Goal: Task Accomplishment & Management: Manage account settings

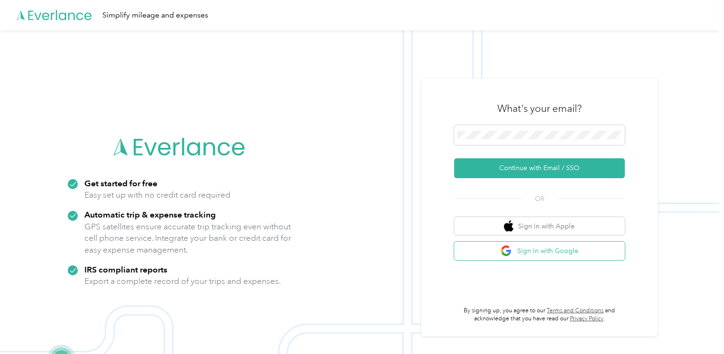
click at [564, 249] on button "Sign in with Google" at bounding box center [539, 251] width 171 height 18
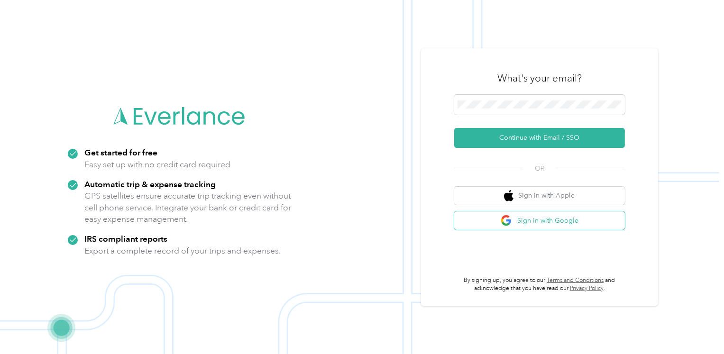
click at [532, 220] on button "Sign in with Google" at bounding box center [539, 220] width 171 height 18
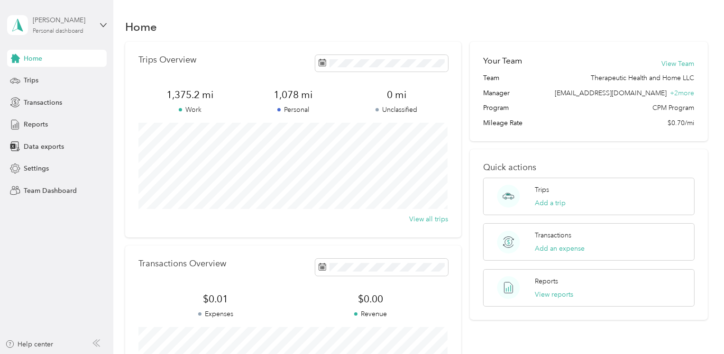
click at [71, 25] on div "[PERSON_NAME]" at bounding box center [62, 20] width 59 height 10
click at [83, 80] on div "Team dashboard" at bounding box center [134, 78] width 240 height 17
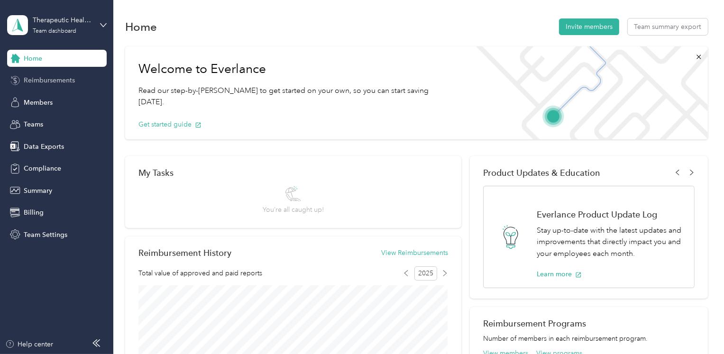
click at [62, 83] on span "Reimbursements" at bounding box center [49, 80] width 51 height 10
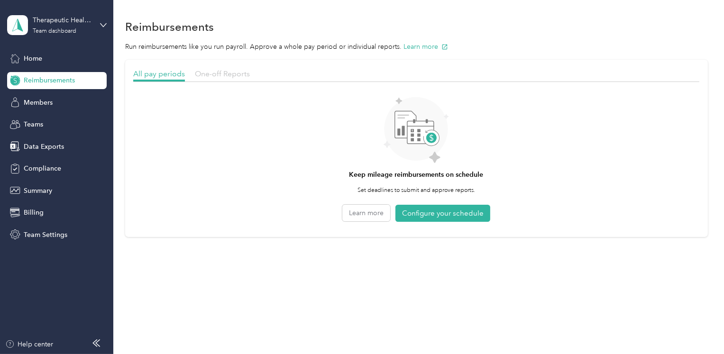
click at [222, 73] on span "One-off Reports" at bounding box center [222, 73] width 55 height 9
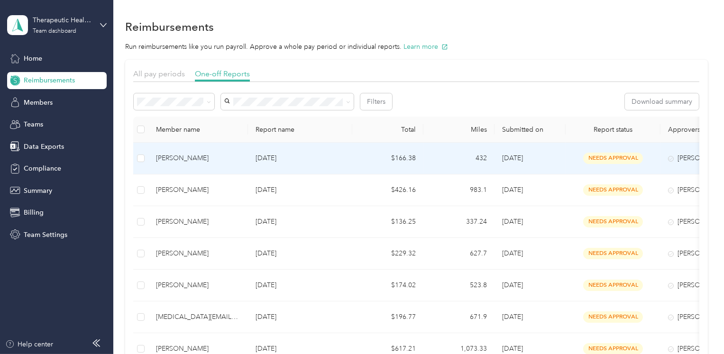
click at [418, 158] on td "$166.38" at bounding box center [387, 159] width 71 height 32
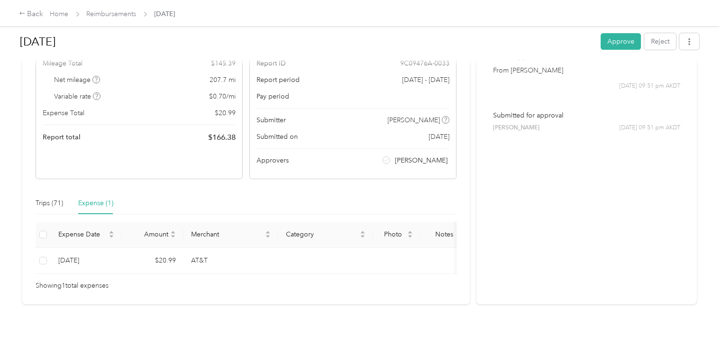
scroll to position [99, 0]
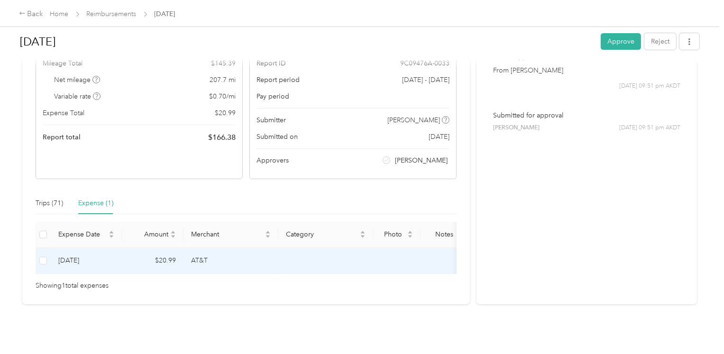
click at [72, 249] on td "[DATE]" at bounding box center [86, 261] width 71 height 26
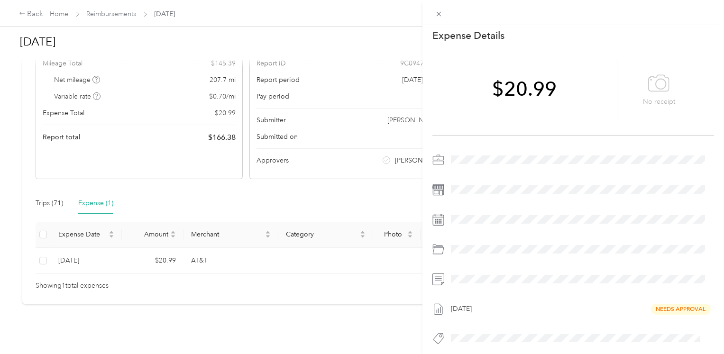
scroll to position [0, 0]
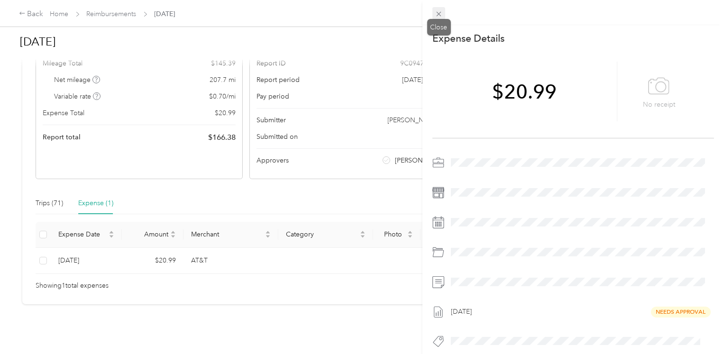
click at [440, 16] on icon at bounding box center [439, 14] width 8 height 8
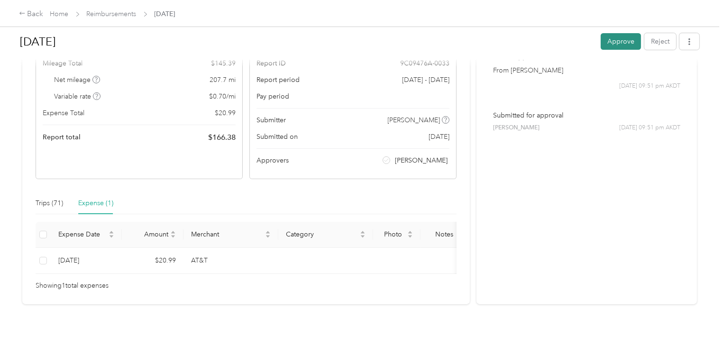
click at [618, 46] on button "Approve" at bounding box center [621, 41] width 40 height 17
click at [20, 9] on div "Back" at bounding box center [31, 14] width 25 height 11
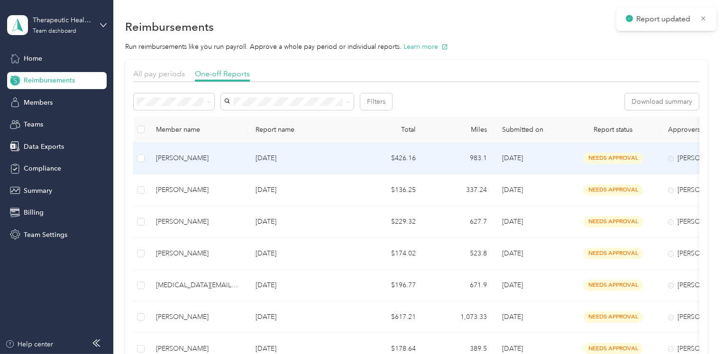
click at [297, 167] on td "[DATE]" at bounding box center [300, 159] width 104 height 32
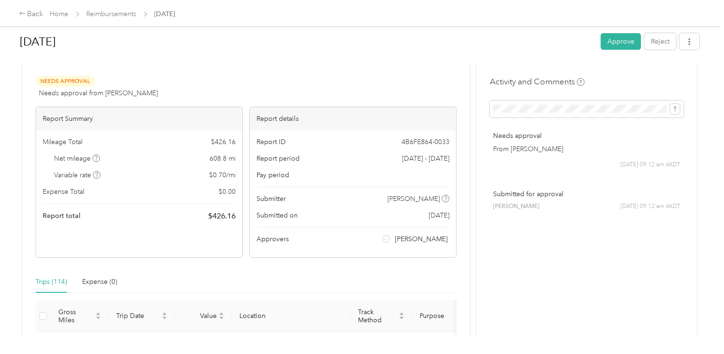
scroll to position [10, 0]
click at [621, 43] on button "Approve" at bounding box center [621, 41] width 40 height 17
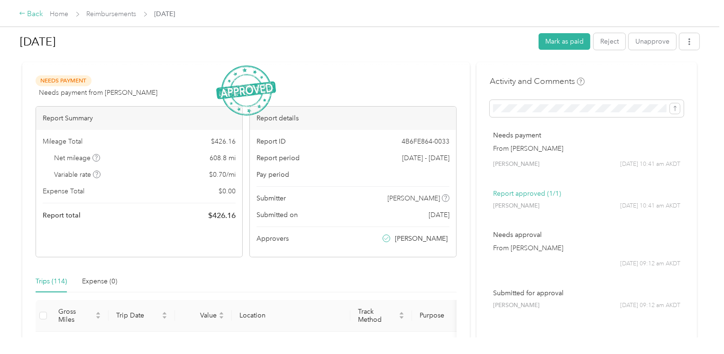
click at [32, 16] on div "Back" at bounding box center [31, 14] width 25 height 11
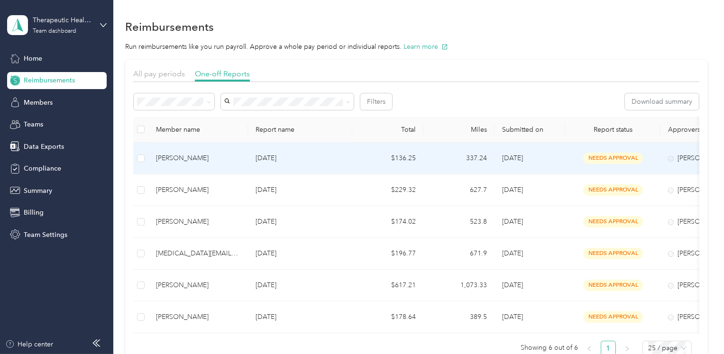
click at [296, 160] on p "[DATE]" at bounding box center [300, 158] width 89 height 10
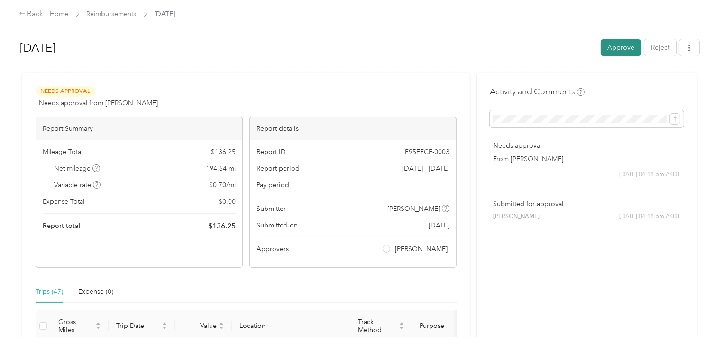
click at [620, 47] on button "Approve" at bounding box center [621, 47] width 40 height 17
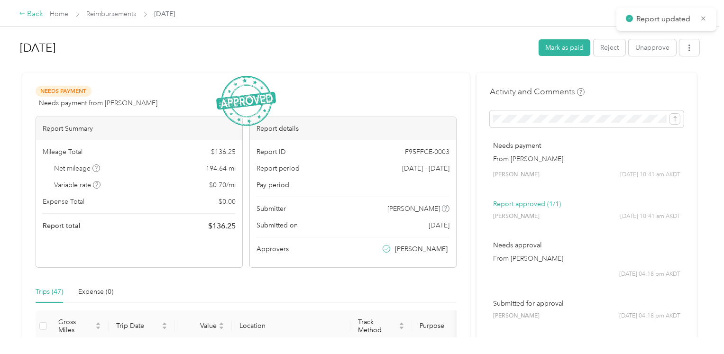
click at [34, 13] on div "Back" at bounding box center [31, 14] width 25 height 11
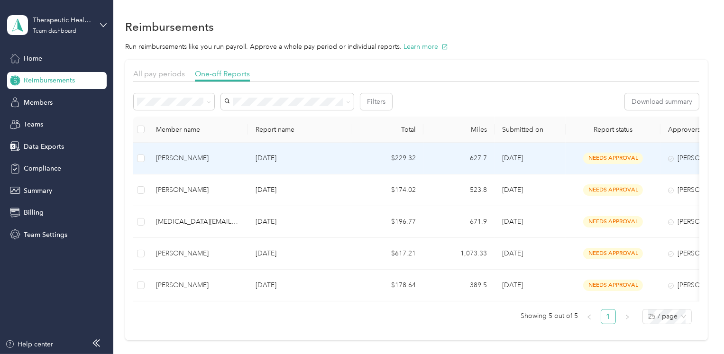
click at [293, 153] on p "[DATE]" at bounding box center [300, 158] width 89 height 10
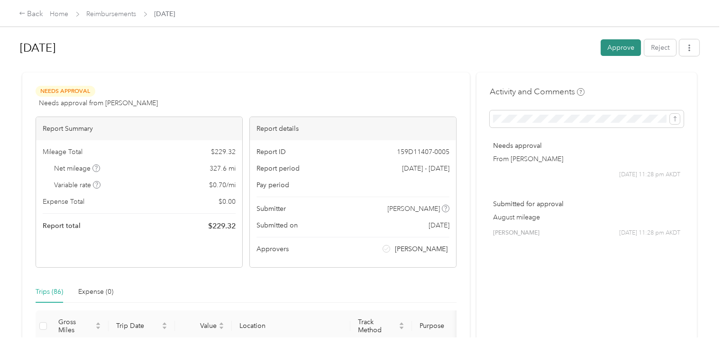
click at [611, 49] on button "Approve" at bounding box center [621, 47] width 40 height 17
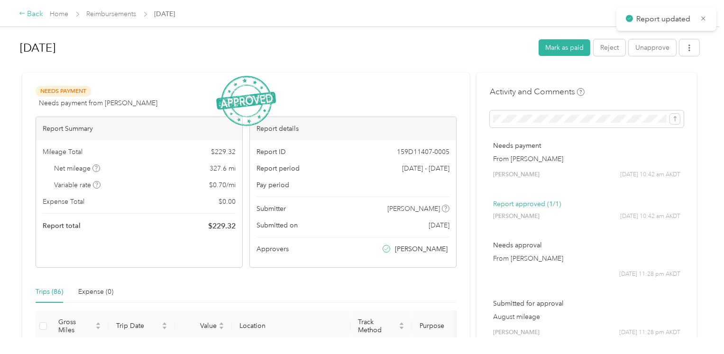
click at [28, 12] on div "Back" at bounding box center [31, 14] width 25 height 11
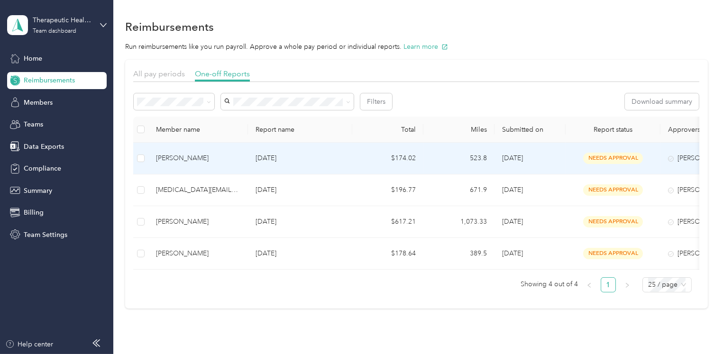
click at [281, 165] on td "[DATE]" at bounding box center [300, 159] width 104 height 32
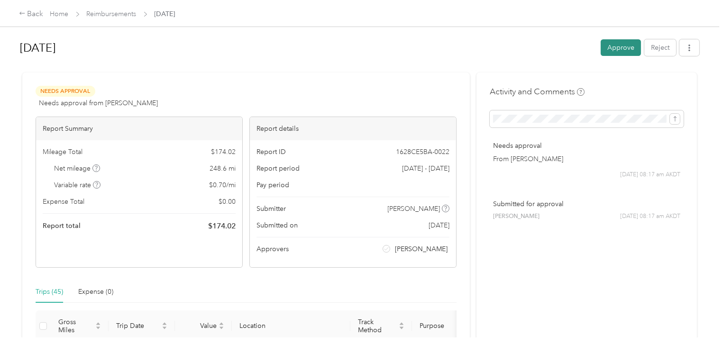
click at [614, 49] on button "Approve" at bounding box center [621, 47] width 40 height 17
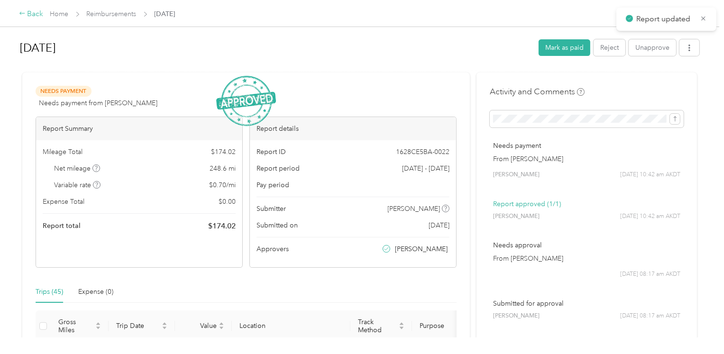
click at [29, 10] on div "Back" at bounding box center [31, 14] width 25 height 11
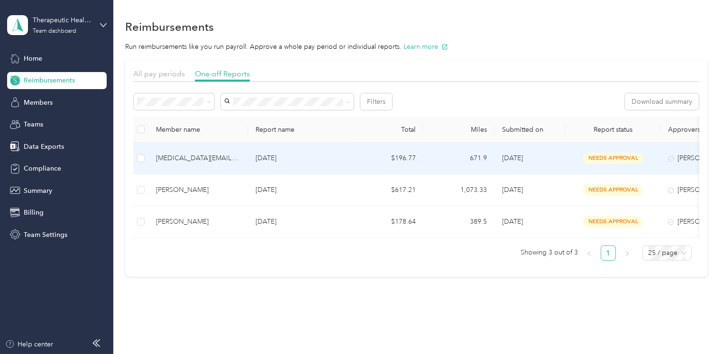
click at [275, 164] on td "[DATE]" at bounding box center [300, 159] width 104 height 32
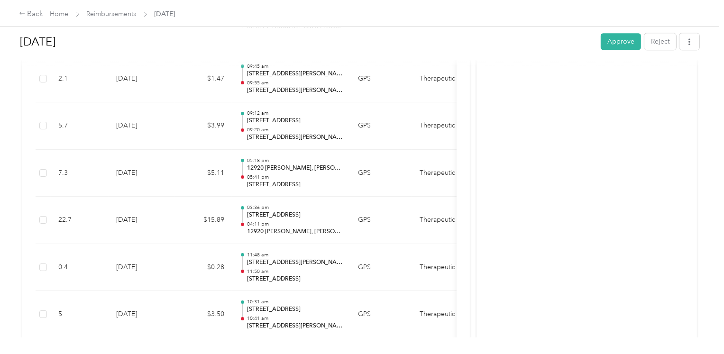
scroll to position [2212, 0]
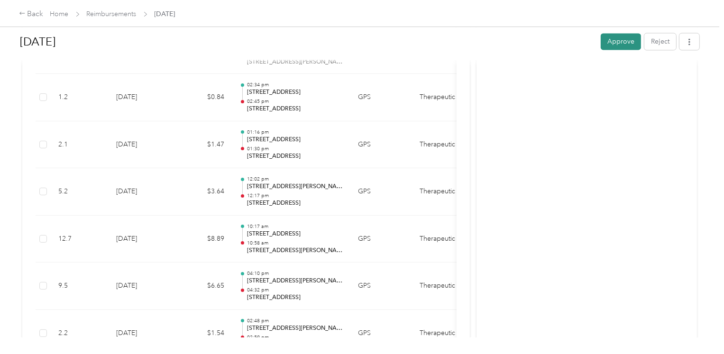
click at [622, 42] on button "Approve" at bounding box center [621, 41] width 40 height 17
click at [32, 13] on div "Back" at bounding box center [31, 14] width 25 height 11
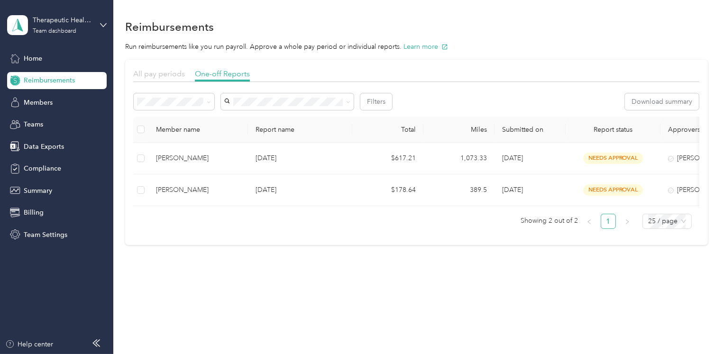
click at [160, 75] on span "All pay periods" at bounding box center [159, 73] width 52 height 9
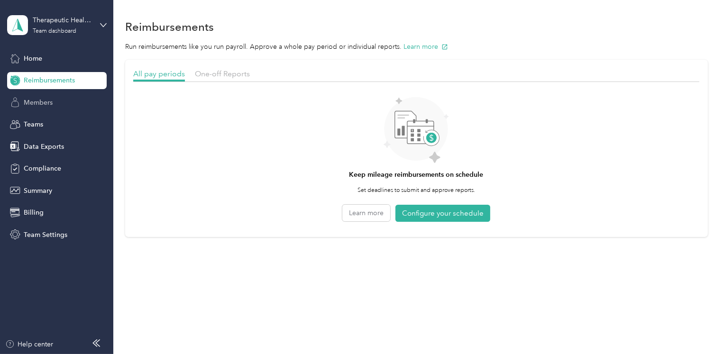
click at [56, 101] on div "Members" at bounding box center [57, 102] width 100 height 17
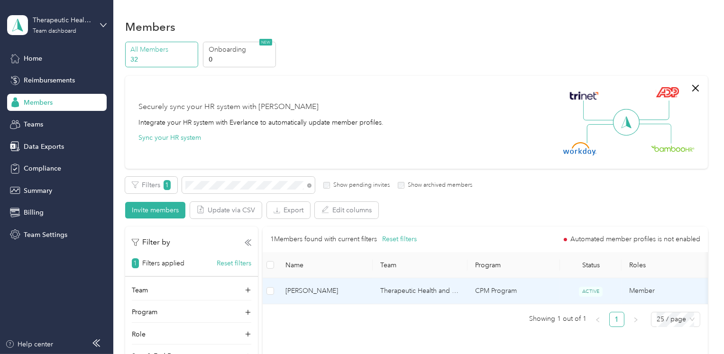
click at [410, 287] on td "Therapeutic Health and Home LLC" at bounding box center [420, 291] width 95 height 26
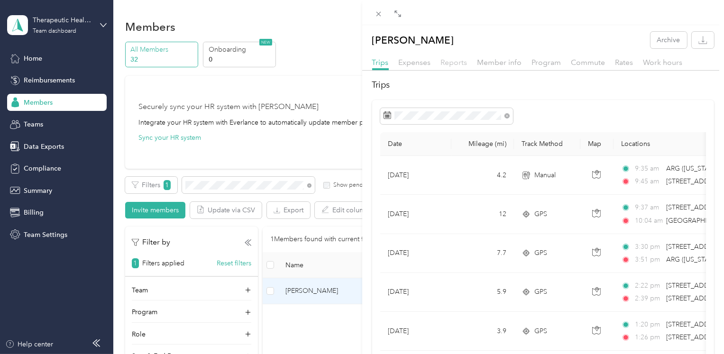
click at [456, 63] on span "Reports" at bounding box center [454, 62] width 27 height 9
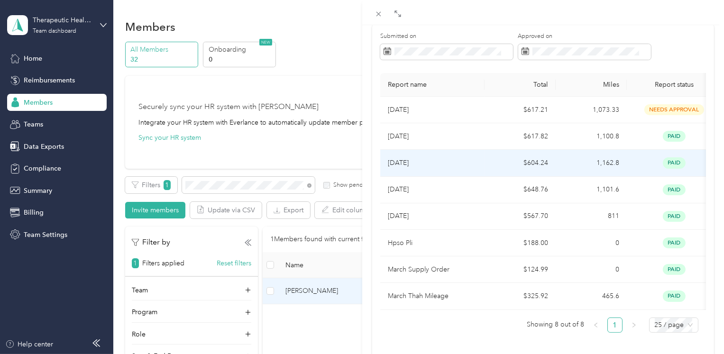
scroll to position [78, 0]
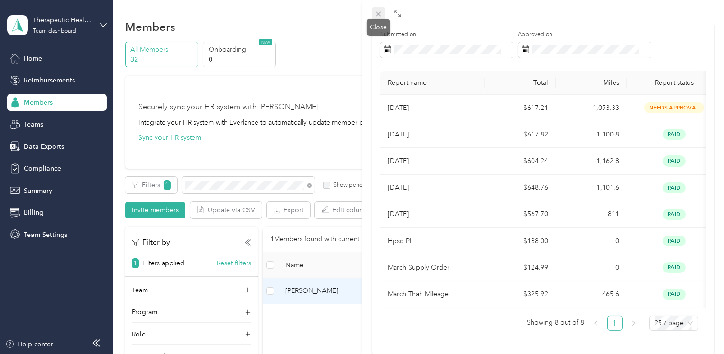
click at [376, 12] on icon at bounding box center [379, 14] width 8 height 8
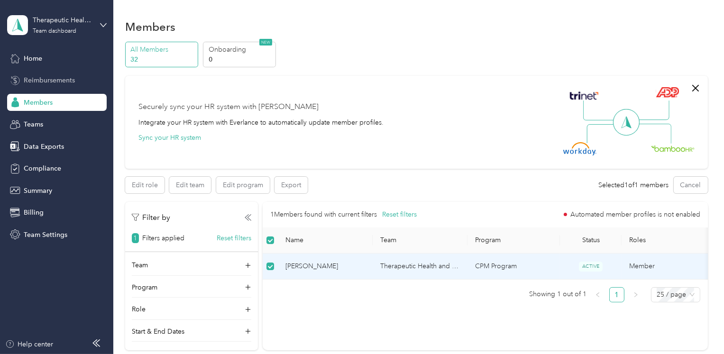
click at [59, 85] on div "Reimbursements" at bounding box center [57, 80] width 100 height 17
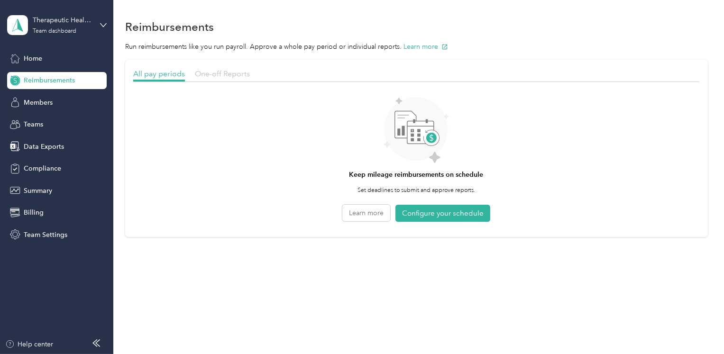
click at [227, 77] on span "One-off Reports" at bounding box center [222, 73] width 55 height 9
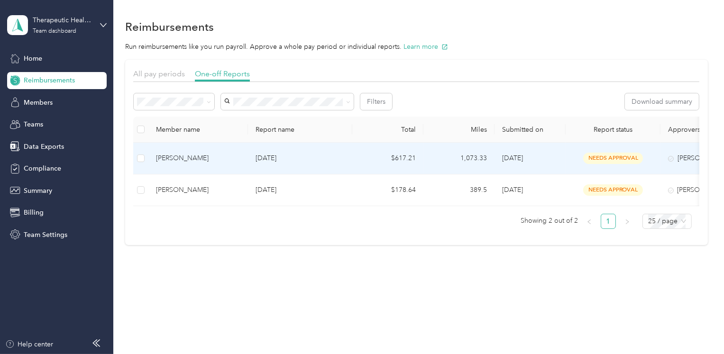
click at [229, 160] on div "[PERSON_NAME]" at bounding box center [198, 158] width 84 height 10
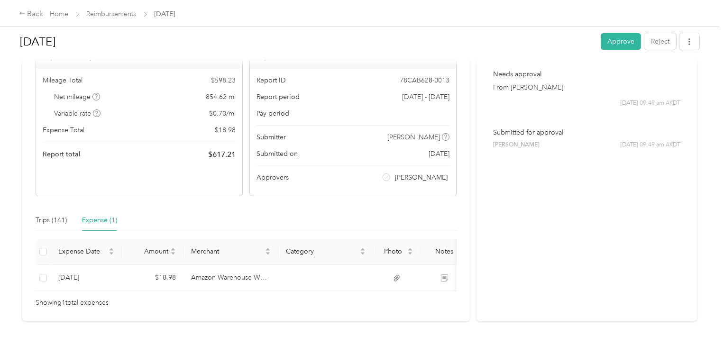
scroll to position [83, 0]
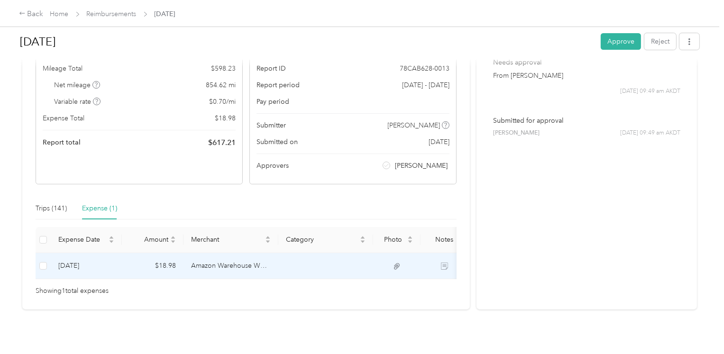
click at [216, 264] on td "Amazon Warehouse WGE2" at bounding box center [230, 266] width 95 height 26
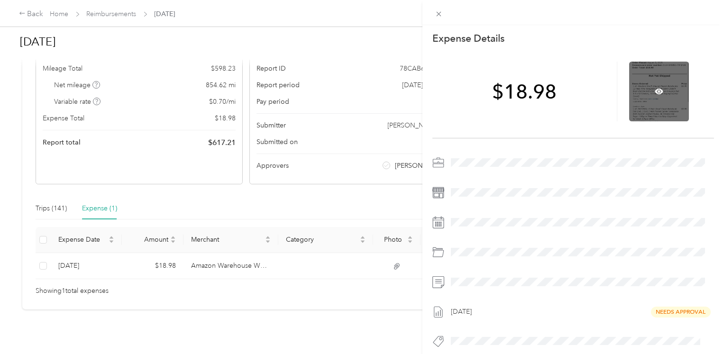
click at [660, 92] on div at bounding box center [659, 92] width 60 height 60
click at [655, 89] on icon at bounding box center [659, 92] width 9 height 6
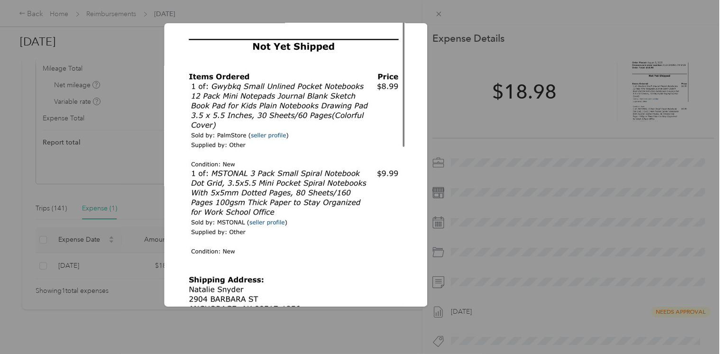
scroll to position [199, 0]
click at [444, 12] on div at bounding box center [362, 177] width 724 height 354
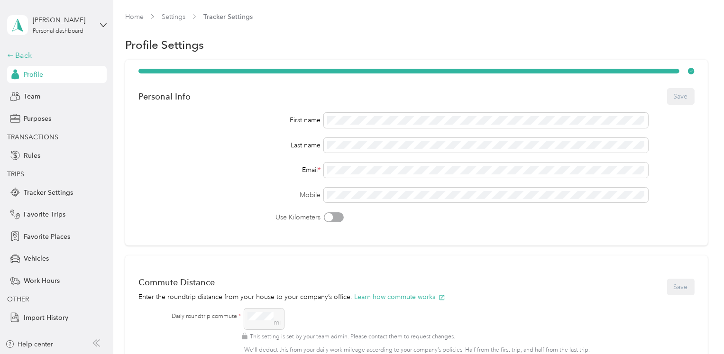
click at [14, 54] on div "Back" at bounding box center [54, 55] width 95 height 11
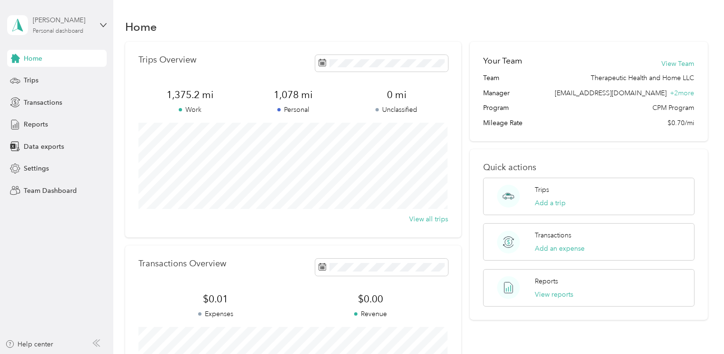
click at [71, 29] on div "Personal dashboard" at bounding box center [58, 31] width 51 height 6
click at [68, 74] on div "Team dashboard" at bounding box center [134, 78] width 240 height 17
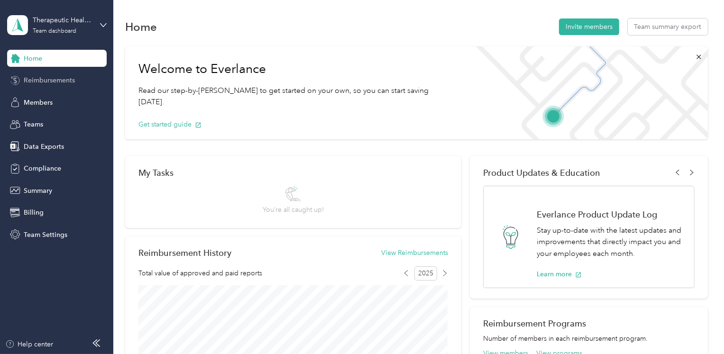
click at [59, 82] on span "Reimbursements" at bounding box center [49, 80] width 51 height 10
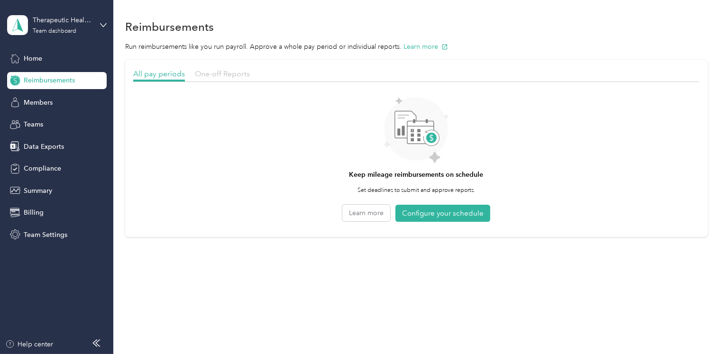
click at [232, 73] on span "One-off Reports" at bounding box center [222, 73] width 55 height 9
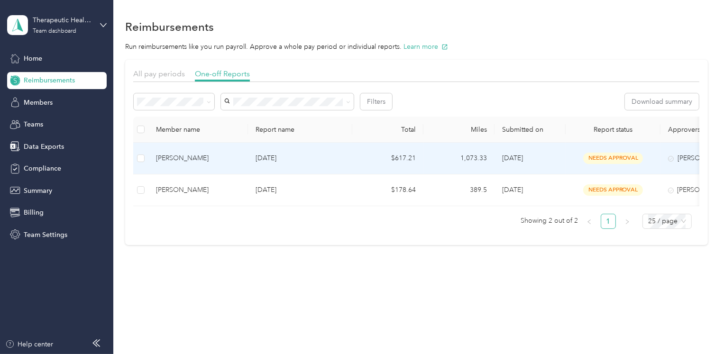
click at [332, 157] on p "[DATE]" at bounding box center [300, 158] width 89 height 10
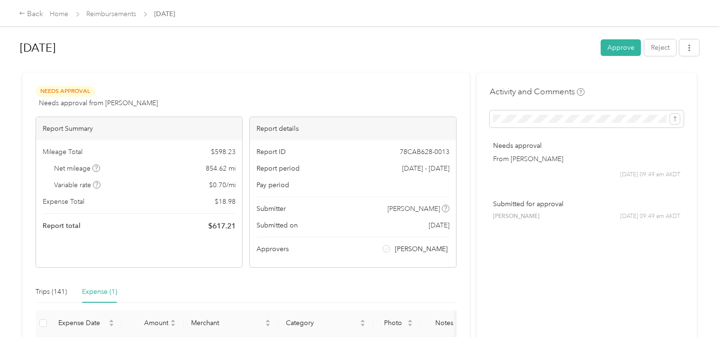
scroll to position [99, 0]
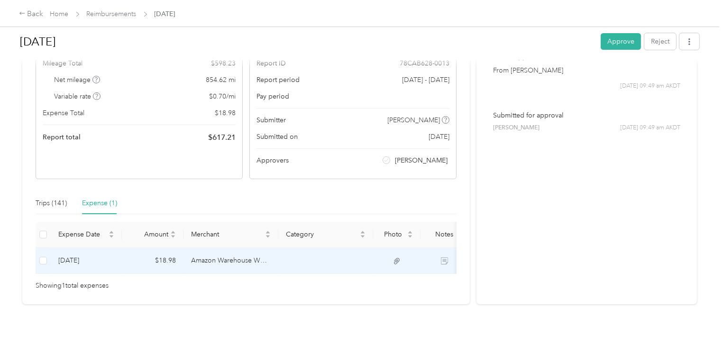
click at [177, 252] on td "$18.98" at bounding box center [153, 261] width 62 height 26
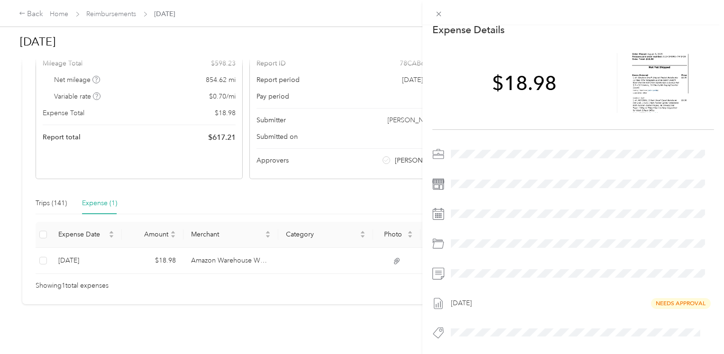
scroll to position [0, 0]
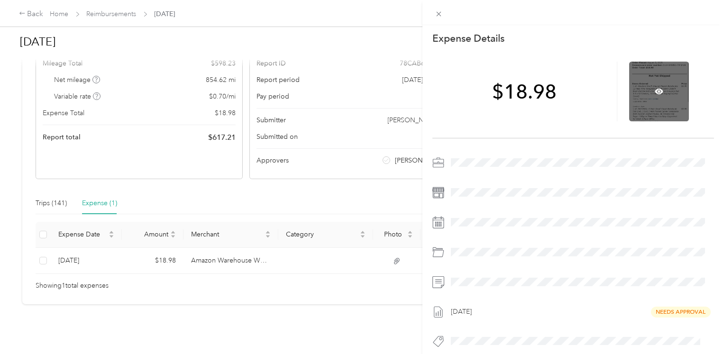
click at [654, 111] on div at bounding box center [659, 92] width 60 height 60
click at [655, 89] on icon at bounding box center [659, 91] width 9 height 9
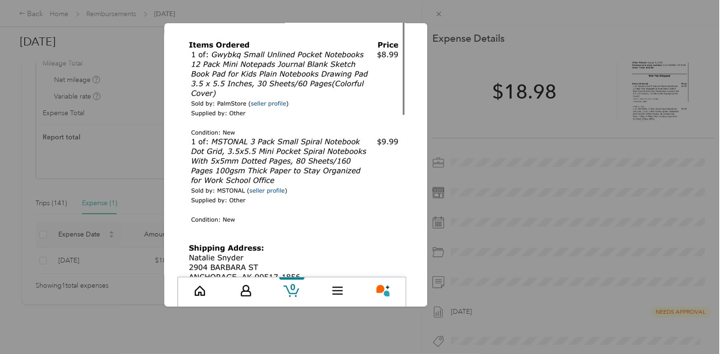
scroll to position [261, 0]
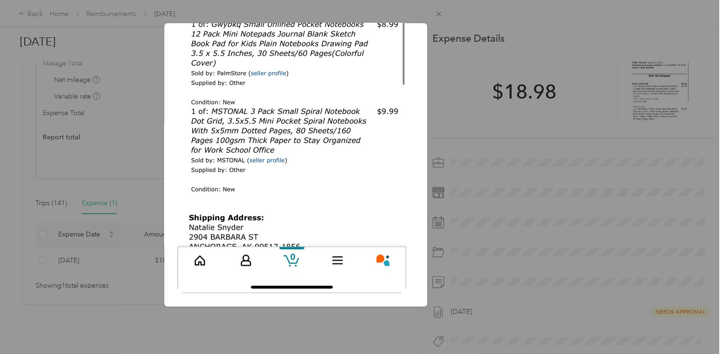
click at [540, 176] on div "Aug_5__2025" at bounding box center [493, 166] width 263 height 286
click at [438, 16] on div at bounding box center [362, 177] width 724 height 354
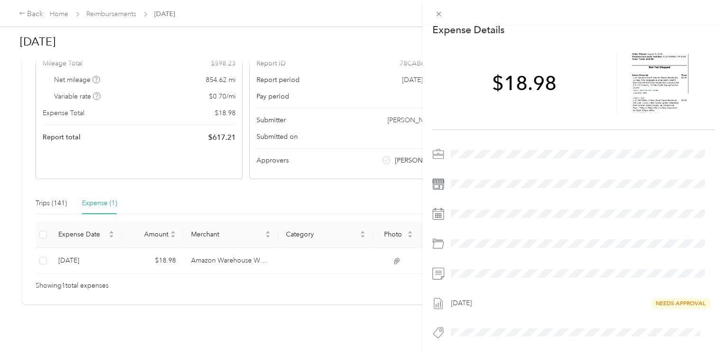
scroll to position [0, 0]
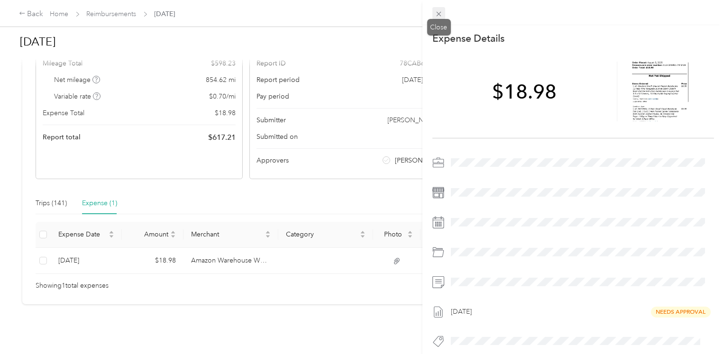
click at [438, 15] on icon at bounding box center [439, 14] width 8 height 8
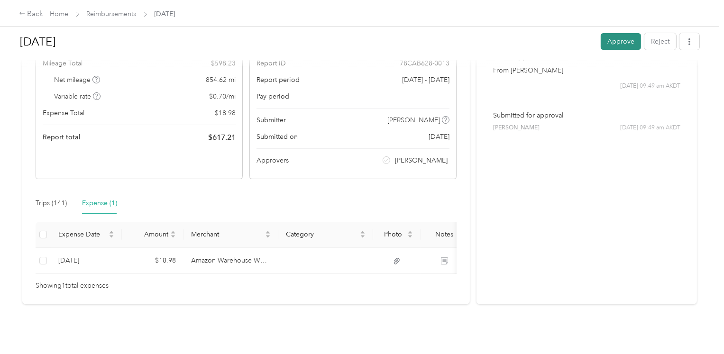
click at [623, 39] on button "Approve" at bounding box center [621, 41] width 40 height 17
click at [29, 16] on div "Back" at bounding box center [31, 14] width 25 height 11
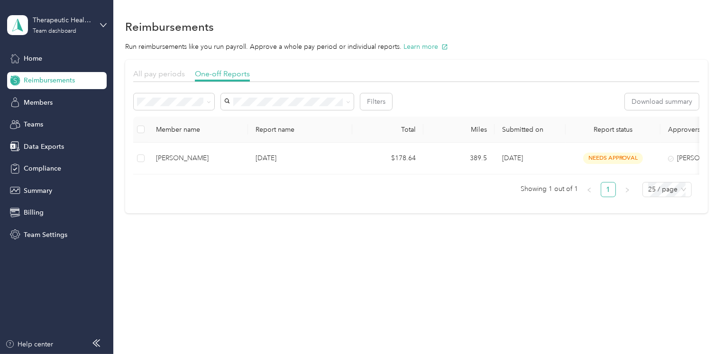
click at [162, 73] on span "All pay periods" at bounding box center [159, 73] width 52 height 9
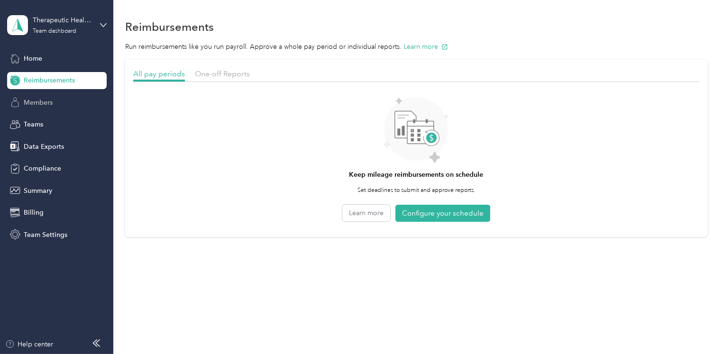
click at [47, 99] on span "Members" at bounding box center [38, 103] width 29 height 10
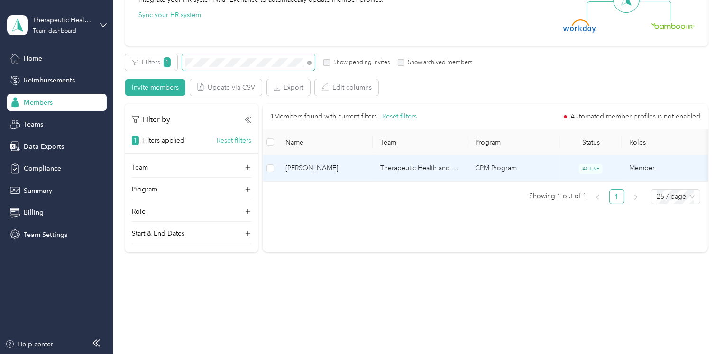
scroll to position [127, 0]
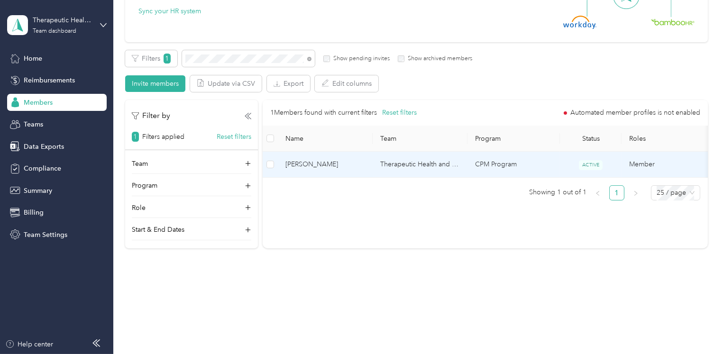
click at [388, 162] on td "Therapeutic Health and Home LLC" at bounding box center [420, 165] width 95 height 26
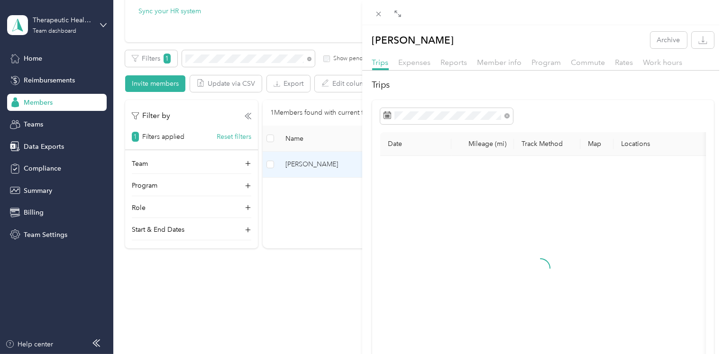
click at [460, 57] on div "Reports" at bounding box center [454, 63] width 27 height 12
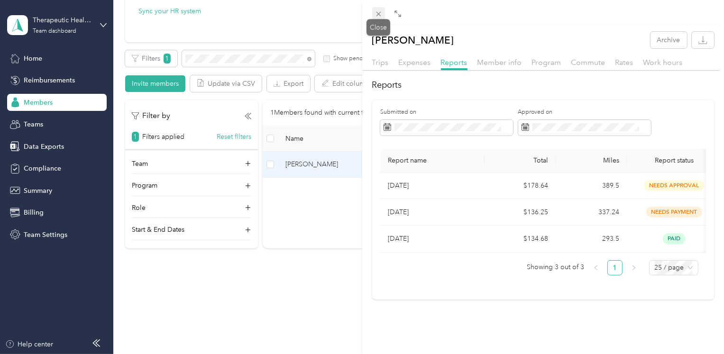
click at [378, 13] on icon at bounding box center [378, 14] width 5 height 5
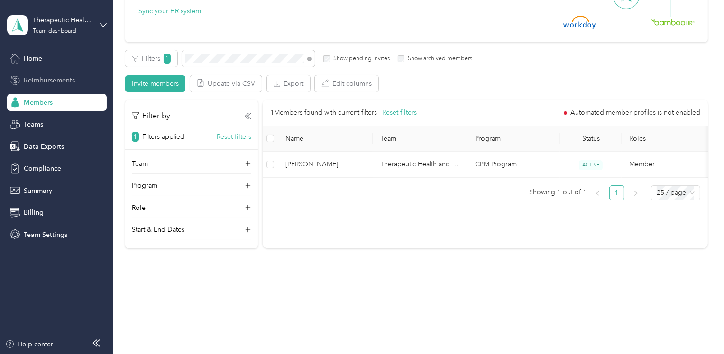
click at [41, 81] on span "Reimbursements" at bounding box center [49, 80] width 51 height 10
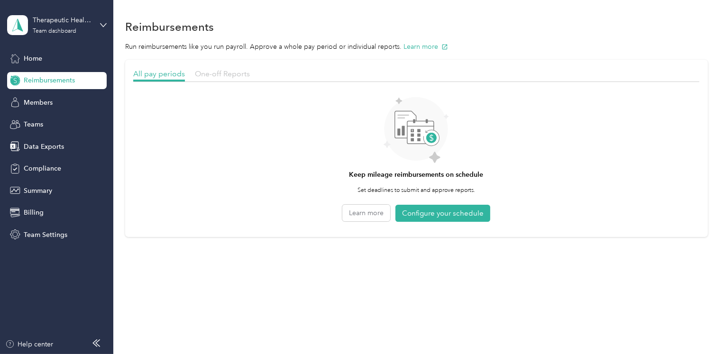
click at [215, 73] on span "One-off Reports" at bounding box center [222, 73] width 55 height 9
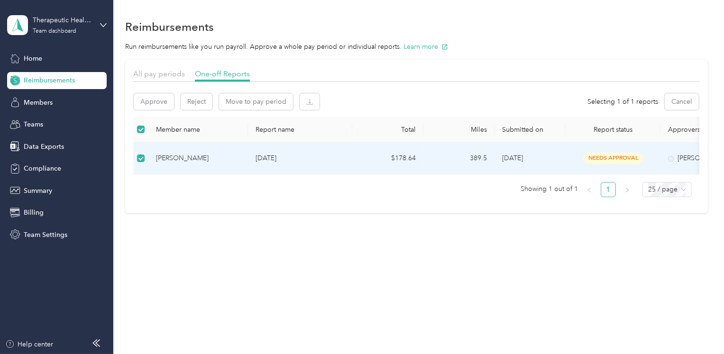
click at [276, 157] on p "[DATE]" at bounding box center [300, 158] width 89 height 10
click at [330, 156] on p "[DATE]" at bounding box center [300, 158] width 89 height 10
click at [279, 156] on p "[DATE]" at bounding box center [300, 158] width 89 height 10
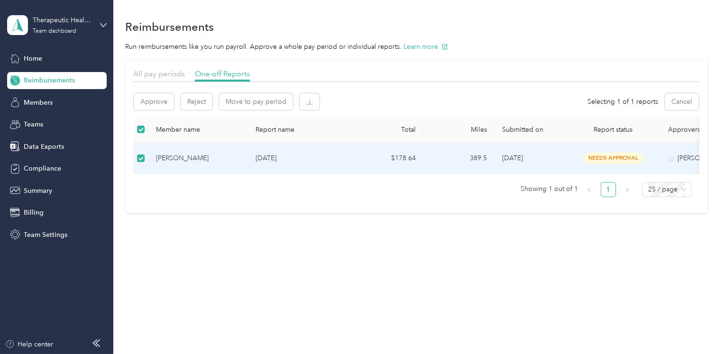
click at [140, 153] on label at bounding box center [141, 158] width 8 height 10
click at [270, 156] on p "[DATE]" at bounding box center [300, 158] width 89 height 10
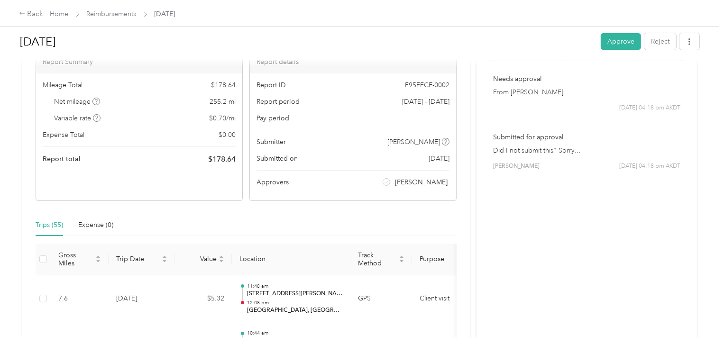
scroll to position [71, 0]
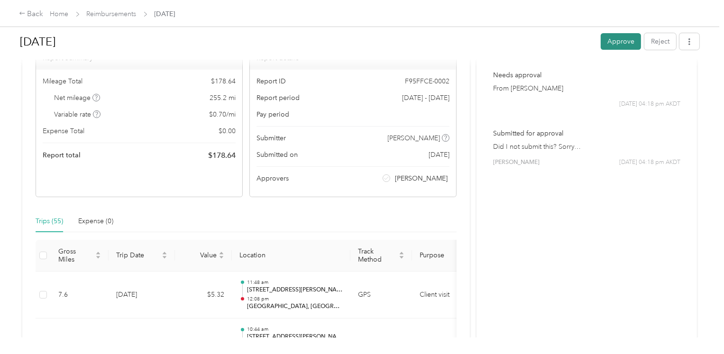
click at [620, 37] on button "Approve" at bounding box center [621, 41] width 40 height 17
